Goal: Navigation & Orientation: Understand site structure

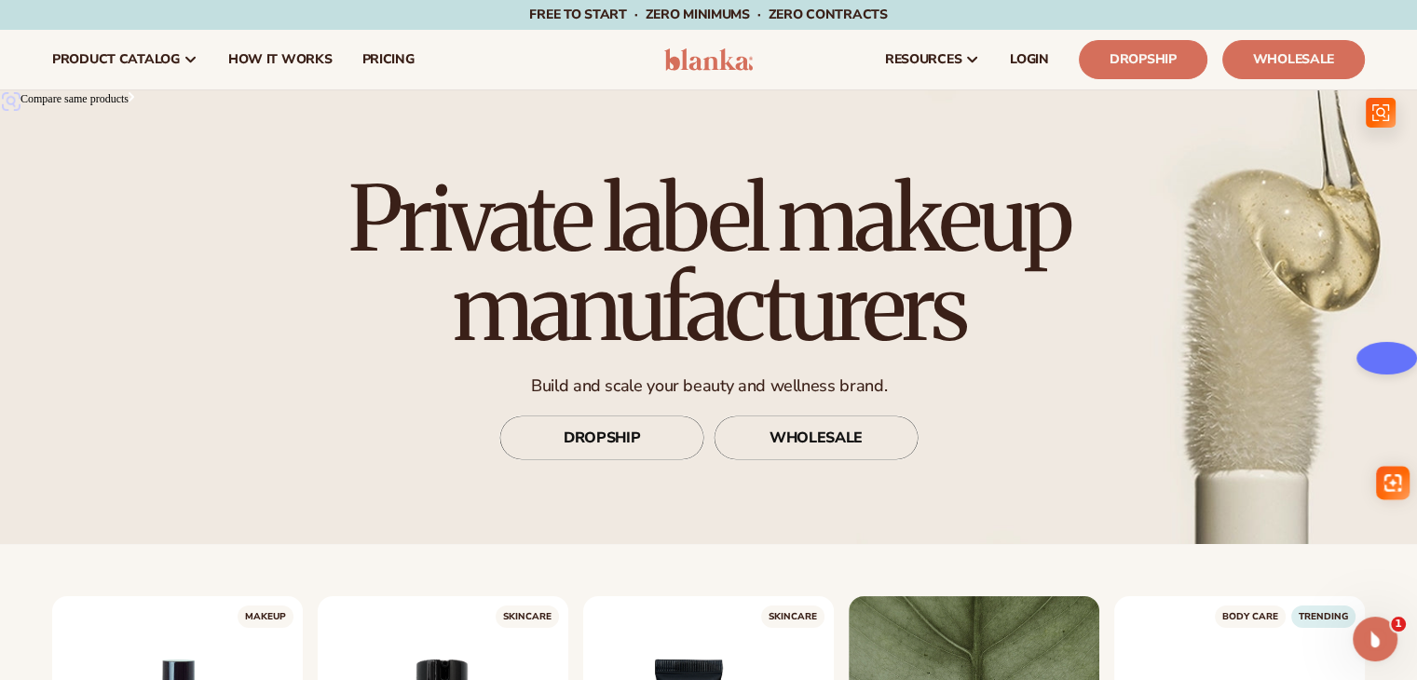
click at [446, 416] on div "Private label makeup manufacturers Build and scale your beauty and wellness bra…" at bounding box center [708, 317] width 829 height 360
click at [1170, 55] on link "Dropship" at bounding box center [1143, 59] width 129 height 39
click at [1271, 66] on link "Wholesale" at bounding box center [1293, 59] width 143 height 39
click at [559, 44] on nav "product catalog Private label products The Lab by Blanka" at bounding box center [341, 60] width 608 height 60
click at [692, 54] on img at bounding box center [708, 59] width 88 height 22
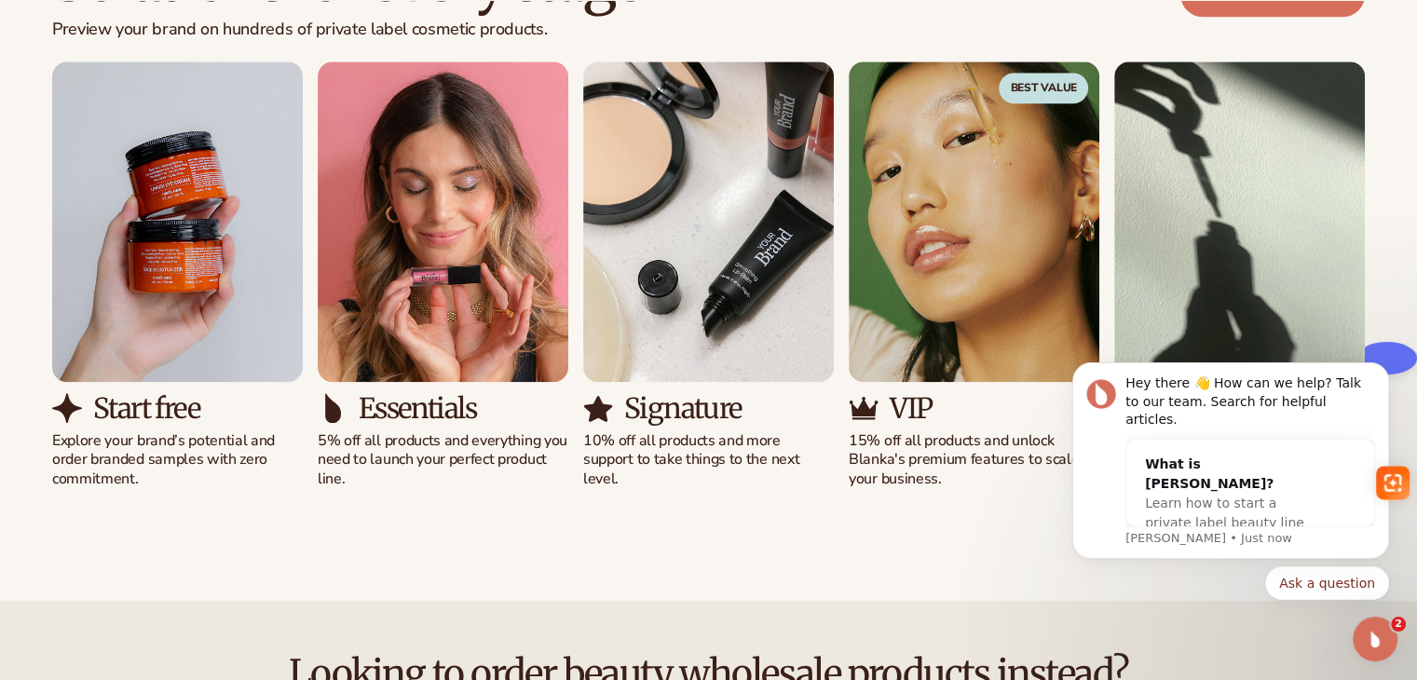
scroll to position [1802, 0]
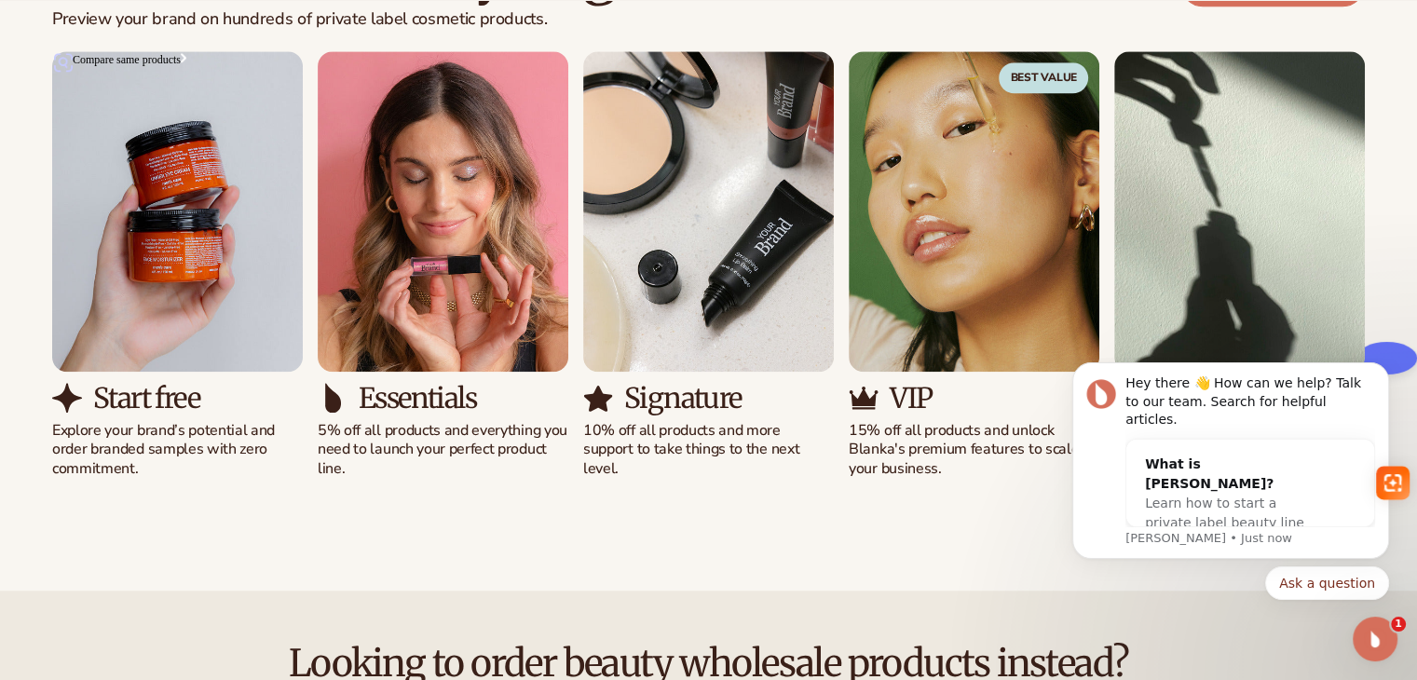
click at [967, 536] on div "Solutions for every stage Preview your brand on hundreds of private label cosme…" at bounding box center [708, 208] width 1417 height 689
click at [742, 530] on div "Solutions for every stage Preview your brand on hundreds of private label cosme…" at bounding box center [708, 208] width 1417 height 689
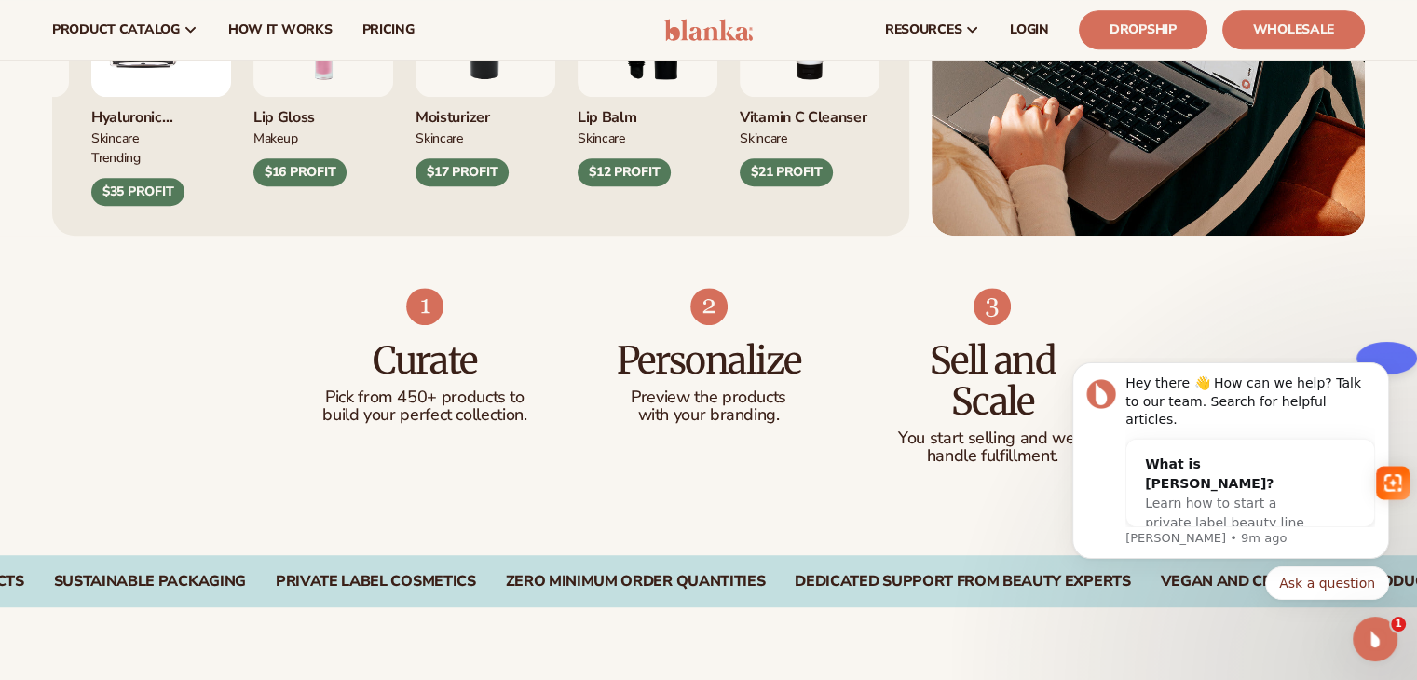
scroll to position [786, 0]
